Goal: Transaction & Acquisition: Obtain resource

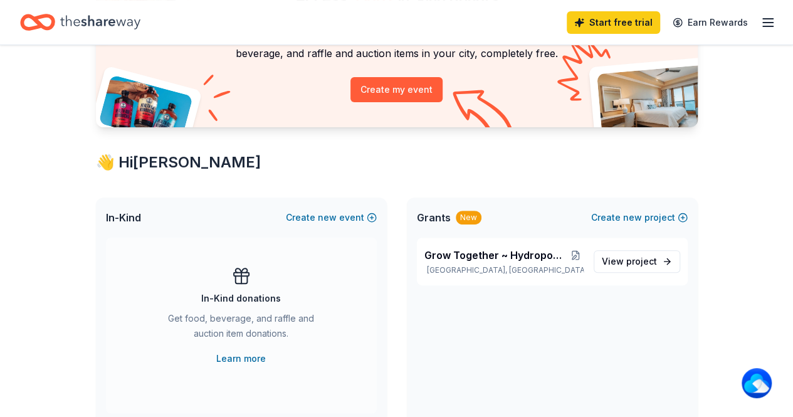
scroll to position [125, 0]
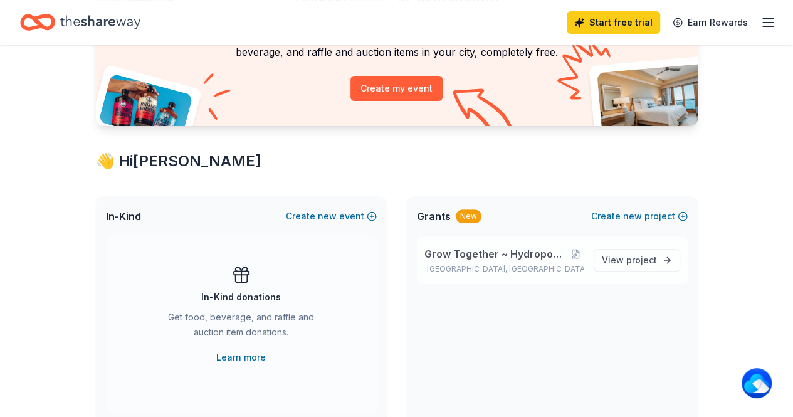
click at [514, 250] on span "Grow Together ~ Hydroponic Garden Project" at bounding box center [495, 253] width 143 height 15
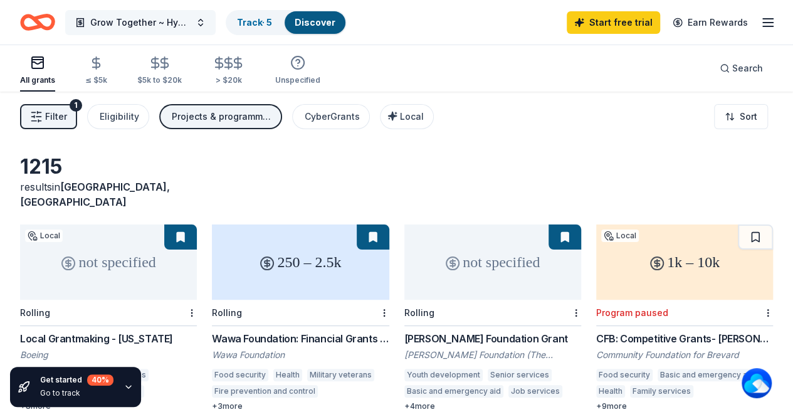
click at [178, 19] on span "Grow Together ~ Hydroponic Garden Project" at bounding box center [140, 22] width 100 height 15
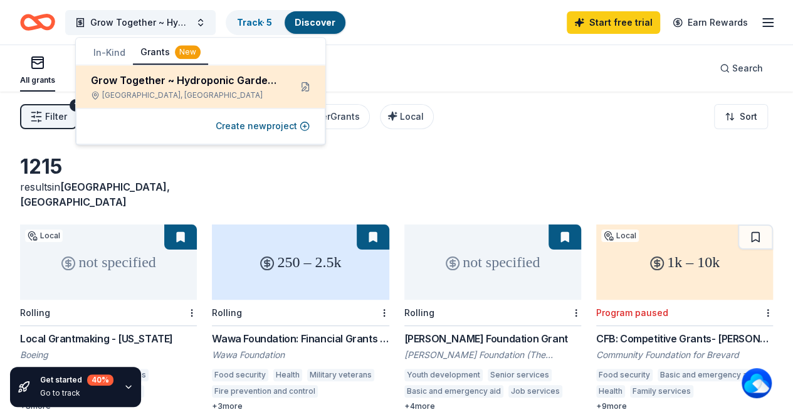
click at [171, 84] on div "Grow Together ~ Hydroponic Garden Project" at bounding box center [185, 80] width 189 height 15
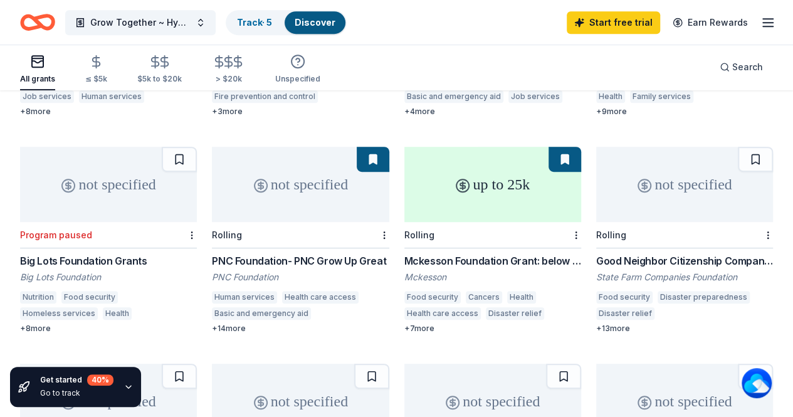
scroll to position [314, 0]
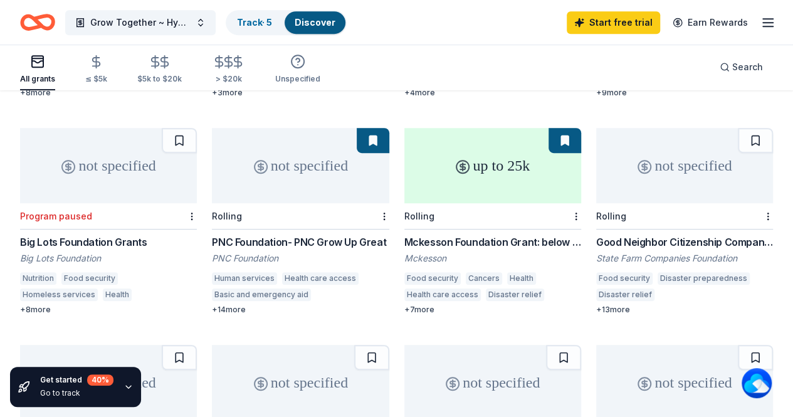
click at [596, 272] on div "Food security" at bounding box center [624, 278] width 56 height 13
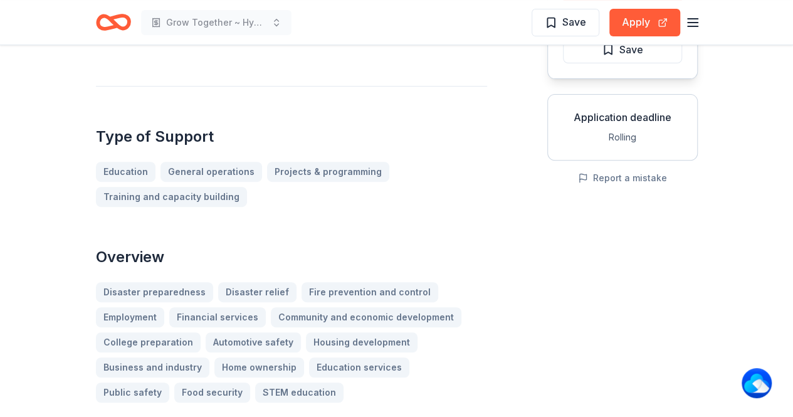
scroll to position [251, 0]
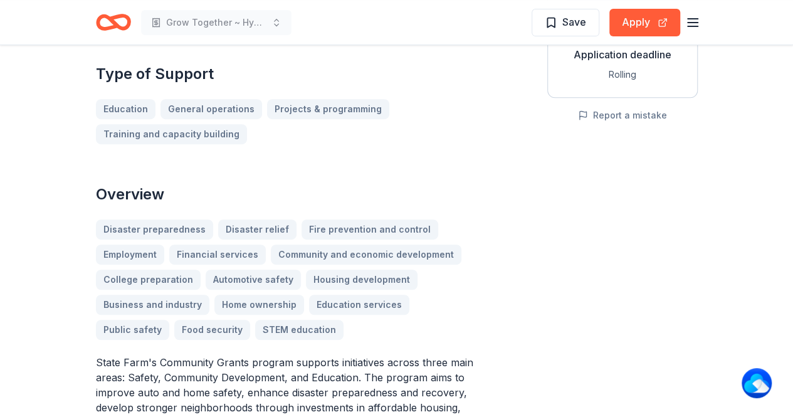
click at [138, 327] on div "Disaster preparedness Disaster relief Fire prevention and control Employment Fi…" at bounding box center [291, 279] width 391 height 120
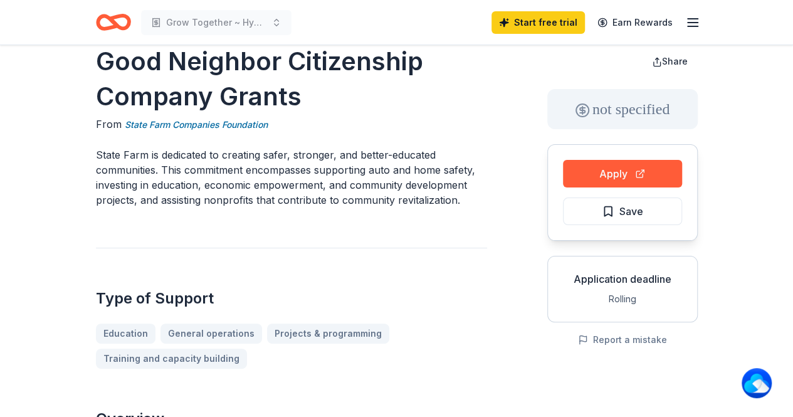
scroll to position [0, 0]
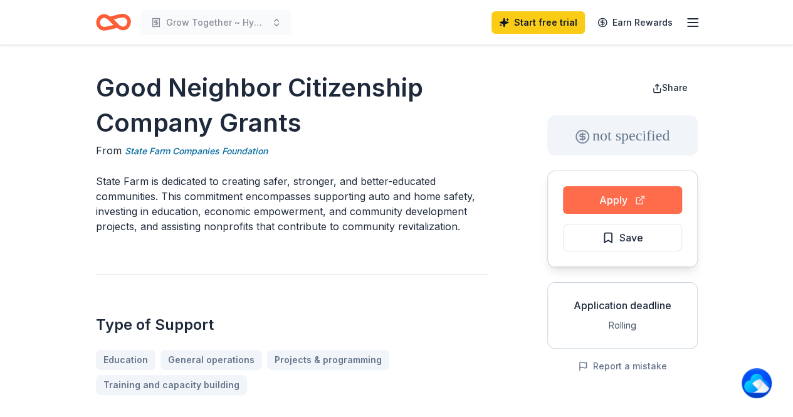
click at [623, 195] on button "Apply" at bounding box center [622, 200] width 119 height 28
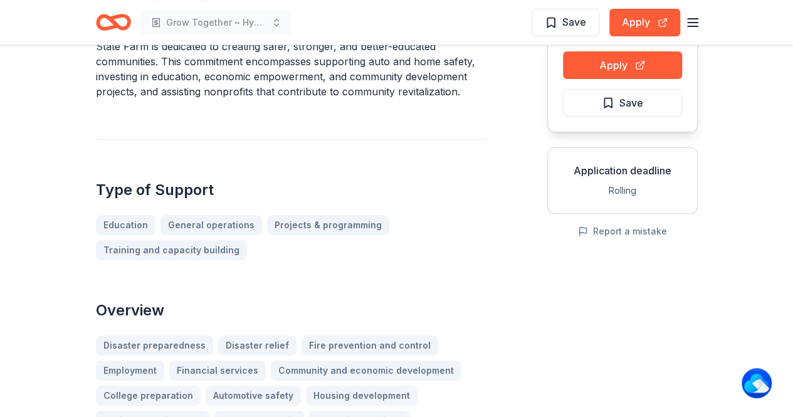
scroll to position [63, 0]
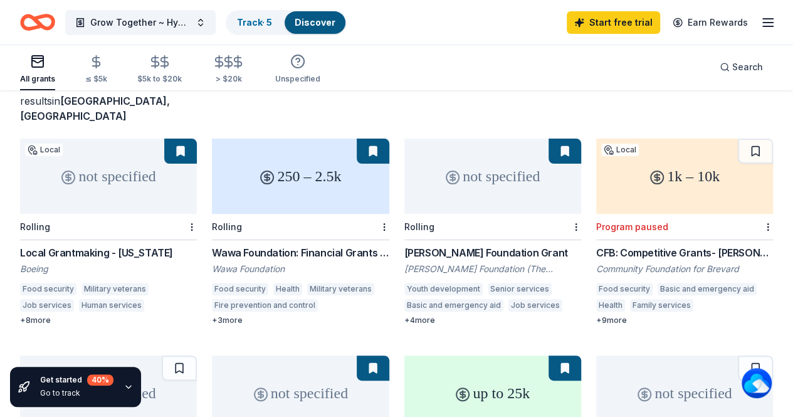
scroll to position [125, 0]
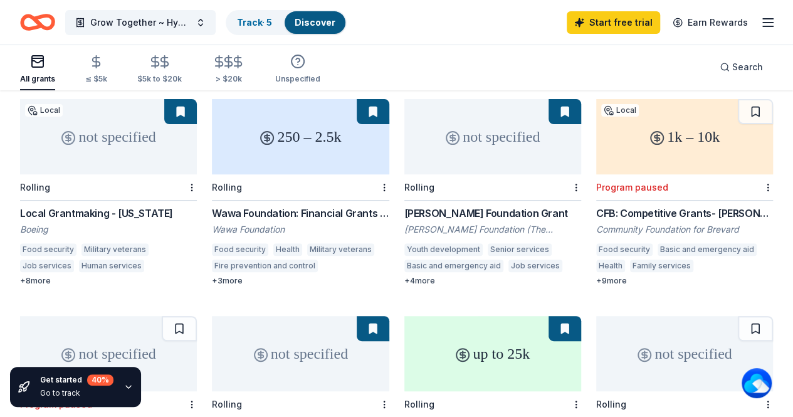
click at [212, 243] on div "Food security" at bounding box center [240, 249] width 56 height 13
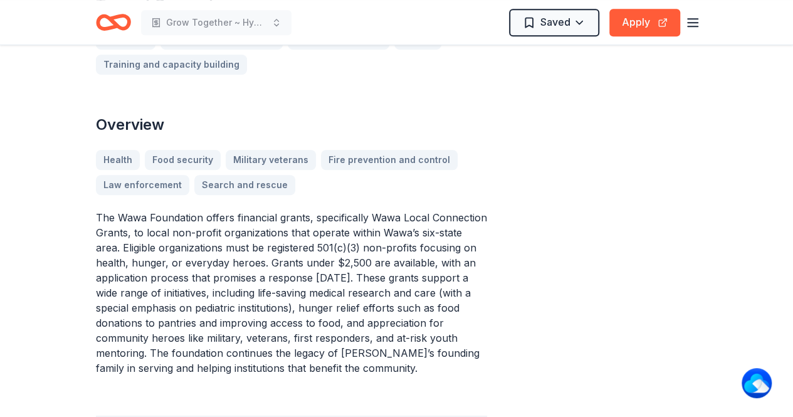
scroll to position [439, 0]
